Goal: Information Seeking & Learning: Learn about a topic

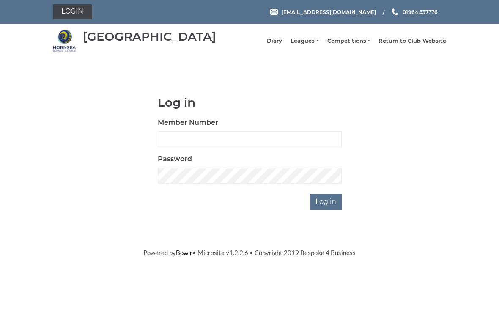
click at [317, 44] on link "Leagues" at bounding box center [305, 41] width 28 height 8
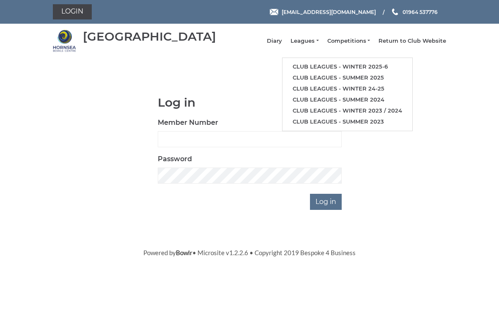
click at [395, 67] on link "Club leagues - Winter 2025-6" at bounding box center [348, 66] width 130 height 11
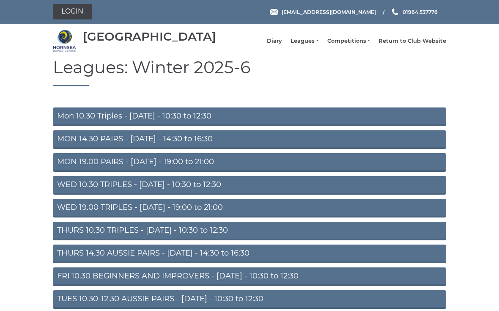
click at [77, 117] on link "Mon 10.30 Triples - [DATE] - 10:30 to 12:30" at bounding box center [250, 117] width 394 height 19
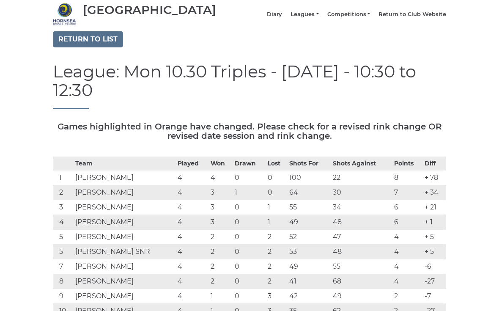
scroll to position [27, 0]
click at [68, 47] on link "Return to list" at bounding box center [88, 39] width 70 height 16
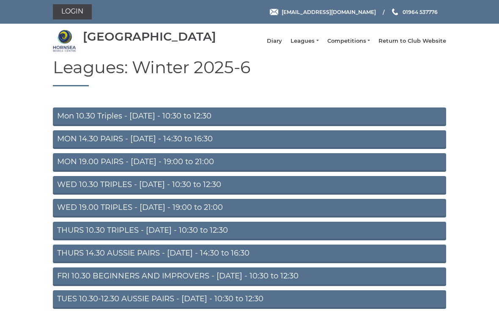
click at [74, 145] on link "MON 14.30 PAIRS - [DATE] - 14:30 to 16:30" at bounding box center [250, 139] width 394 height 19
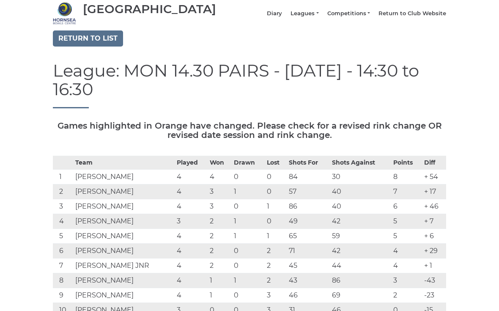
scroll to position [27, 0]
click at [70, 46] on link "Return to list" at bounding box center [88, 39] width 70 height 16
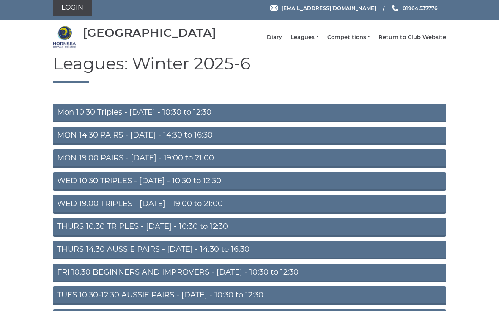
scroll to position [4, 0]
click at [71, 165] on link "MON 19.00 PAIRS - [DATE] - 19:00 to 21:00" at bounding box center [250, 158] width 394 height 19
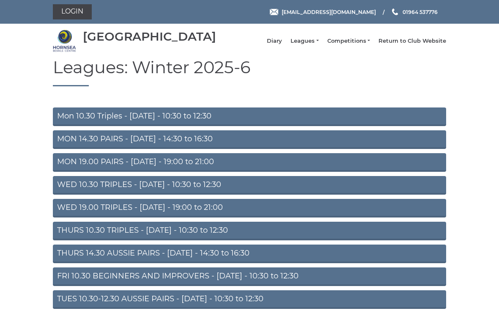
scroll to position [19, 0]
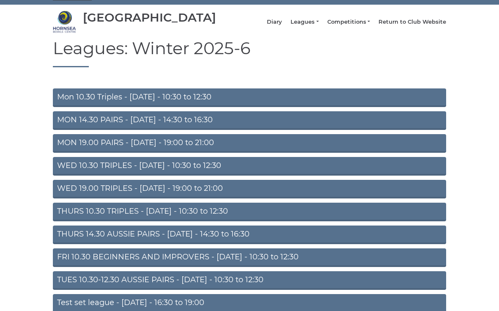
click at [478, 244] on section "Leagues: Winter 2025-6 Mon 10.30 Triples - Monday - 10:30 to 12:30 MON 14.30 PA…" at bounding box center [249, 185] width 499 height 293
click at [74, 174] on link "WED 10.30 TRIPLES - Wednesday - 10:30 to 12:30" at bounding box center [250, 166] width 394 height 19
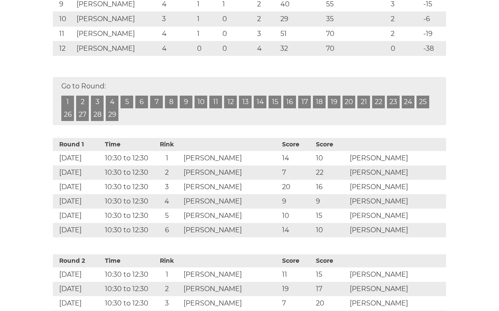
scroll to position [314, 0]
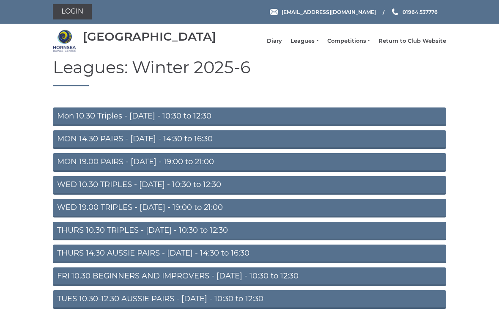
scroll to position [19, 0]
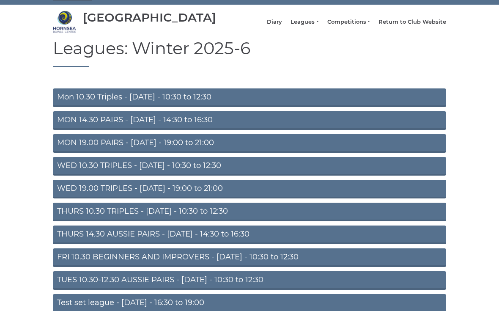
click at [136, 191] on link "WED 19.00 TRIPLES - Wednesday - 19:00 to 21:00" at bounding box center [250, 189] width 394 height 19
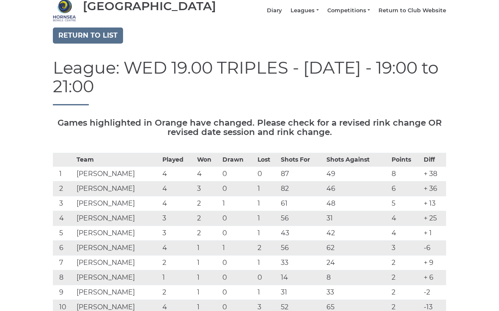
scroll to position [22, 0]
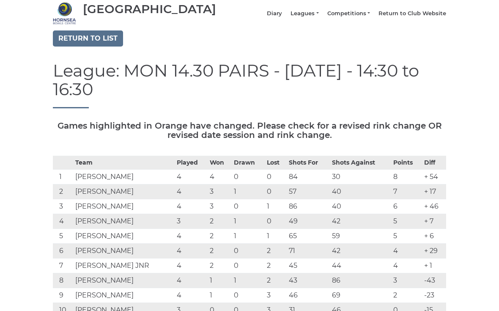
scroll to position [27, 0]
click at [75, 47] on link "Return to list" at bounding box center [88, 39] width 70 height 16
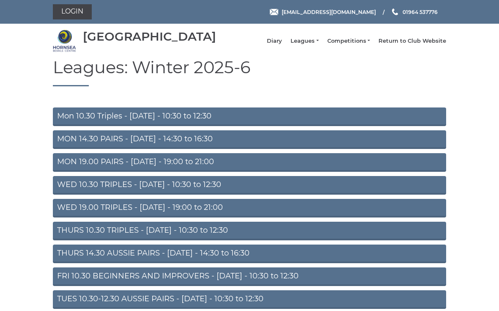
click at [356, 239] on link "THURS 10.30 TRIPLES - Thursday - 10:30 to 12:30" at bounding box center [250, 231] width 394 height 19
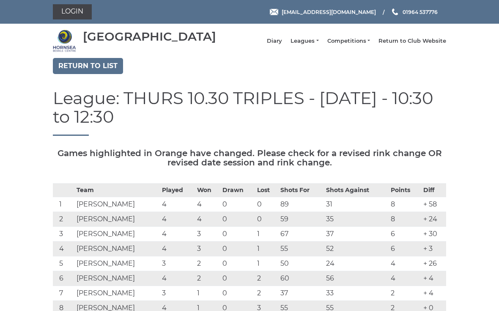
click at [71, 72] on link "Return to list" at bounding box center [88, 66] width 70 height 16
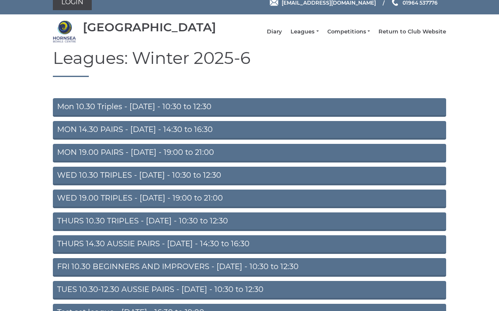
scroll to position [11, 0]
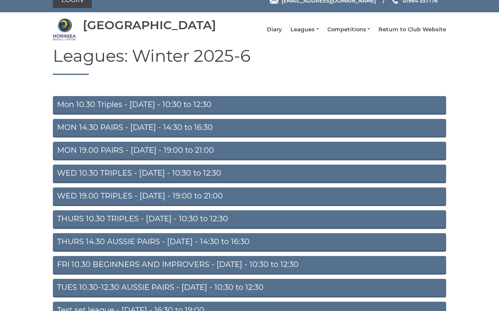
click at [71, 272] on link "FRI 10.30 BEGINNERS AND IMPROVERS - Friday - 10:30 to 12:30" at bounding box center [250, 265] width 394 height 19
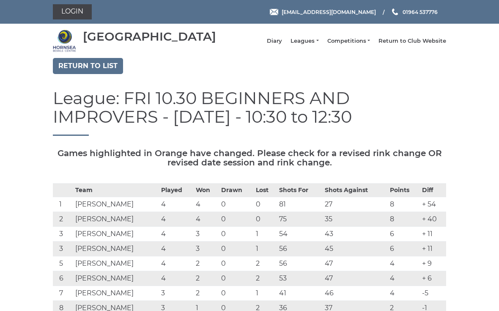
click at [68, 74] on link "Return to list" at bounding box center [88, 66] width 70 height 16
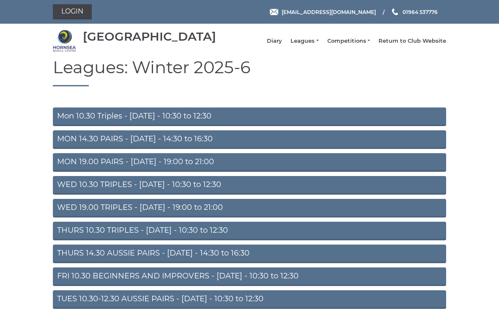
click at [354, 45] on link "Competitions" at bounding box center [349, 41] width 43 height 8
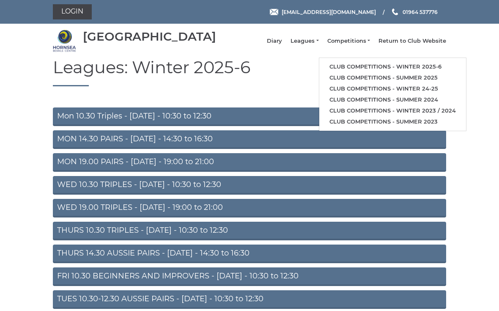
click at [459, 116] on link "Club competitions - Winter 2023 / 2024" at bounding box center [393, 110] width 147 height 11
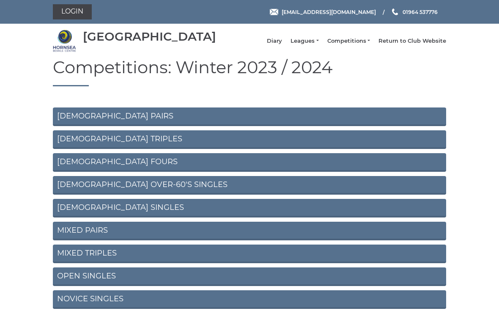
click at [400, 125] on link "GENTS PAIRS" at bounding box center [250, 117] width 394 height 19
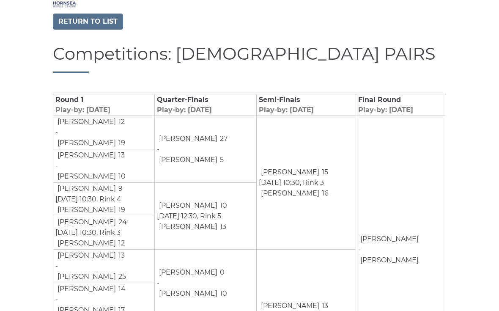
scroll to position [44, 0]
click at [74, 28] on link "Return to list" at bounding box center [88, 22] width 70 height 16
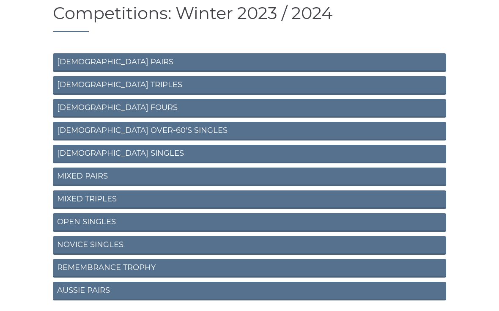
scroll to position [54, 0]
click at [91, 294] on link "AUSSIE PAIRS" at bounding box center [250, 291] width 394 height 19
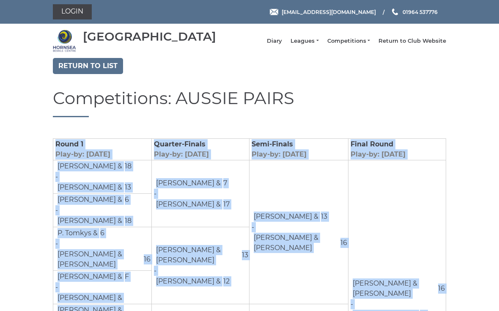
click at [84, 73] on link "Return to list" at bounding box center [88, 66] width 70 height 16
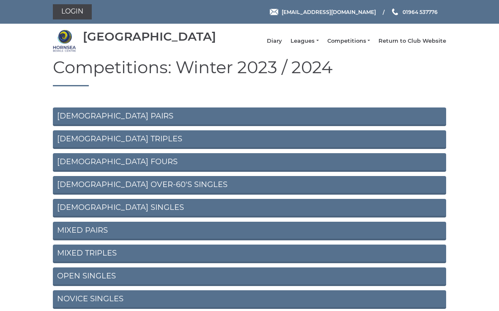
scroll to position [11, 0]
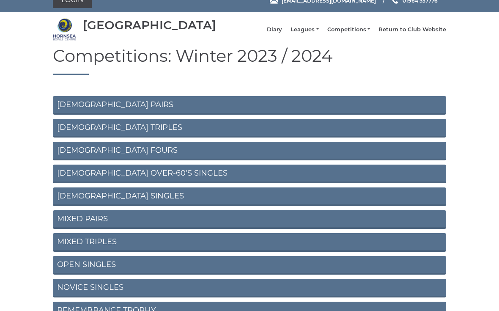
click at [353, 273] on link "OPEN SINGLES" at bounding box center [250, 265] width 394 height 19
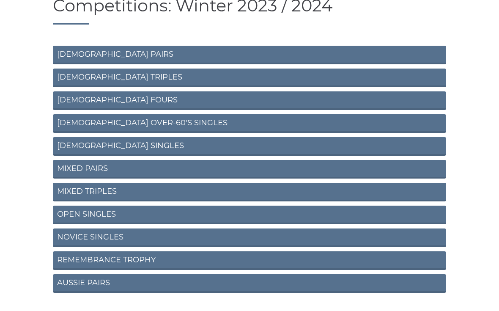
scroll to position [76, 0]
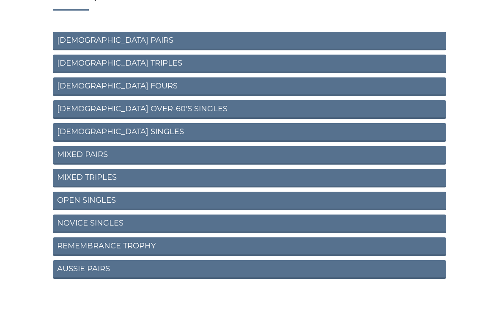
click at [381, 256] on link "REMEMBRANCE TROPHY" at bounding box center [250, 246] width 394 height 19
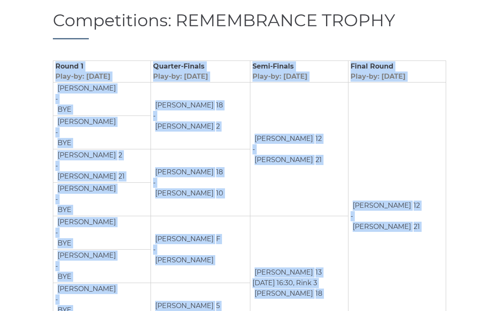
scroll to position [77, 0]
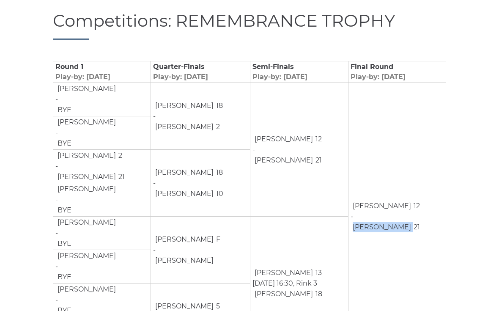
click at [458, 189] on section "Return to list Competitions: REMEMBRANCE TROPHY Round 1 Play-by: [DATE] Quarter…" at bounding box center [249, 166] width 499 height 370
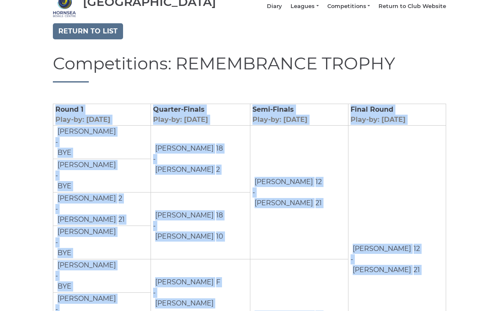
scroll to position [0, 0]
